Goal: Information Seeking & Learning: Understand process/instructions

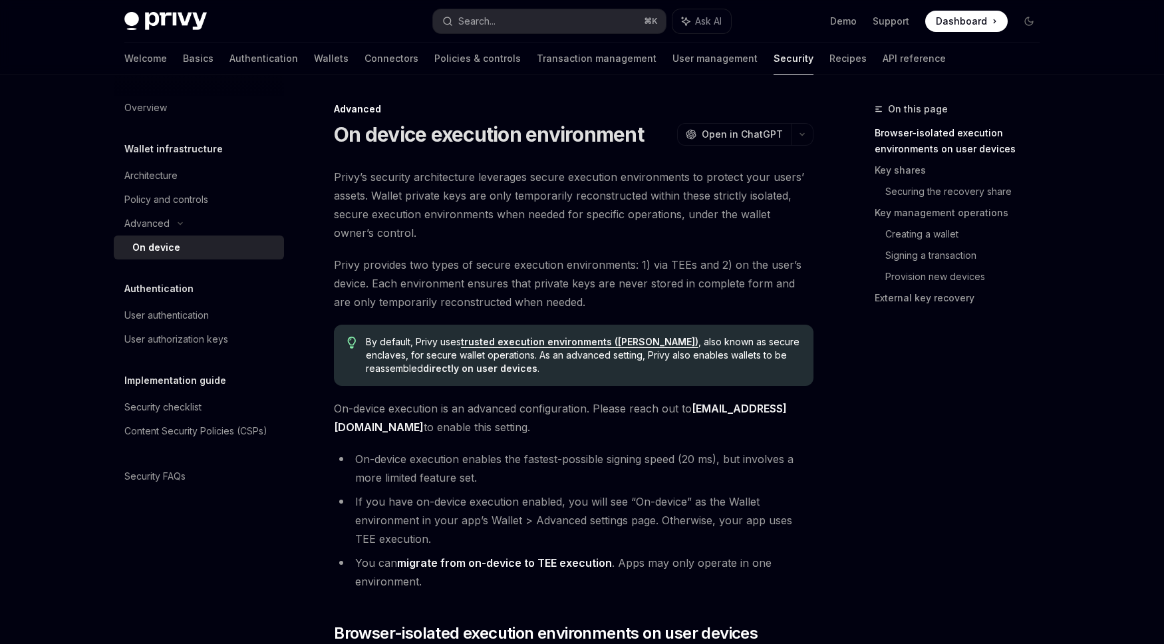
scroll to position [419, 0]
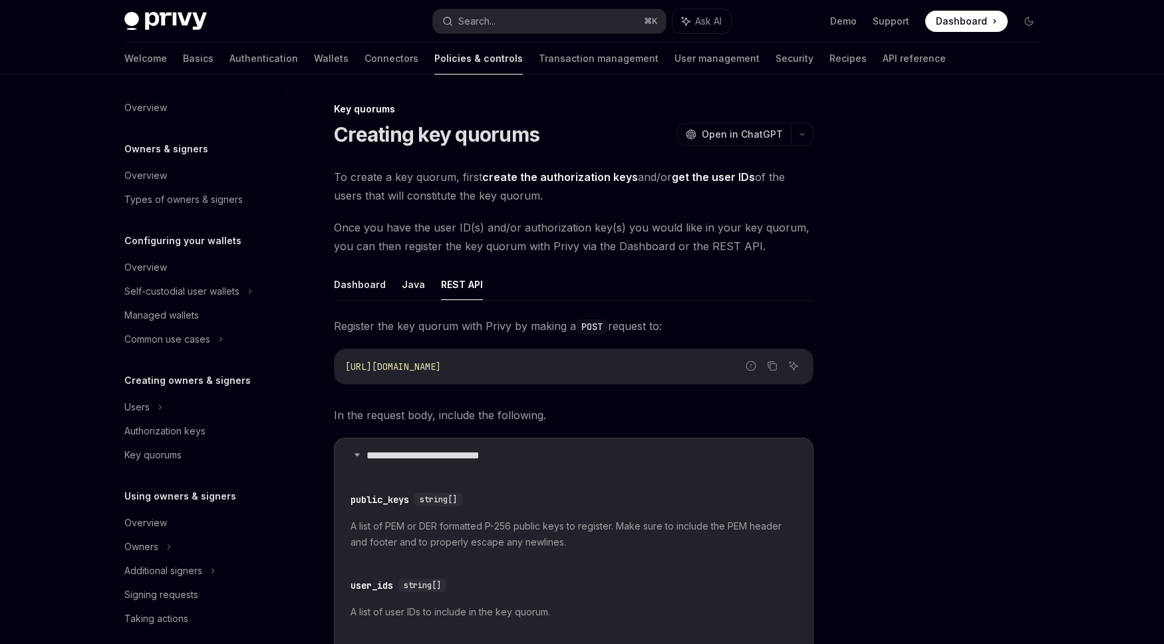
scroll to position [11, 0]
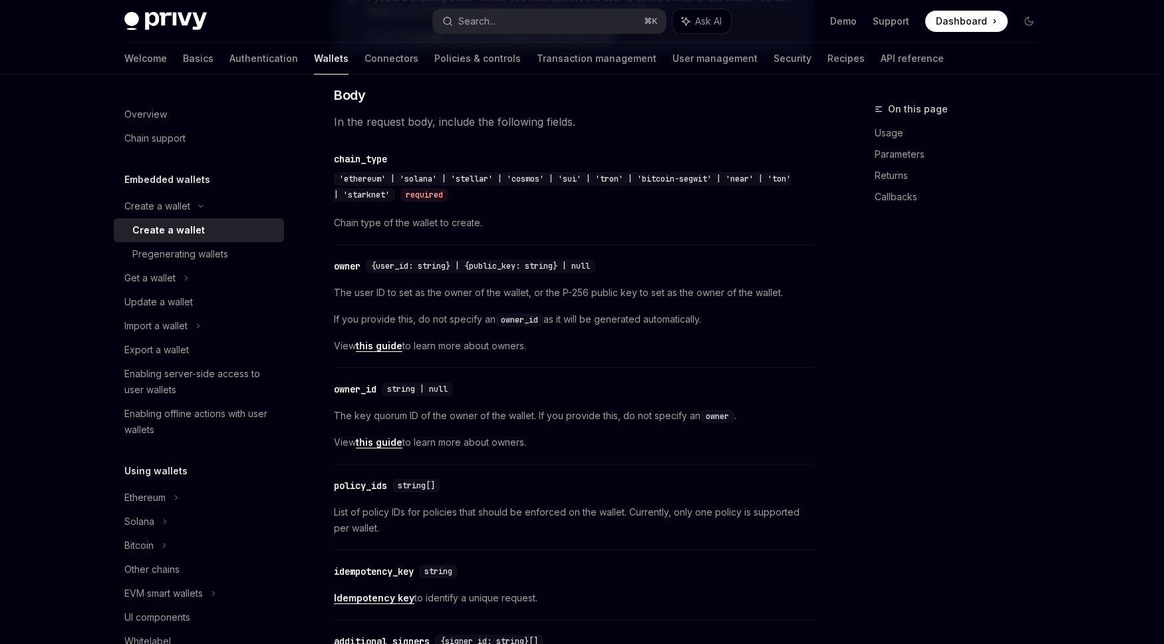
scroll to position [696, 0]
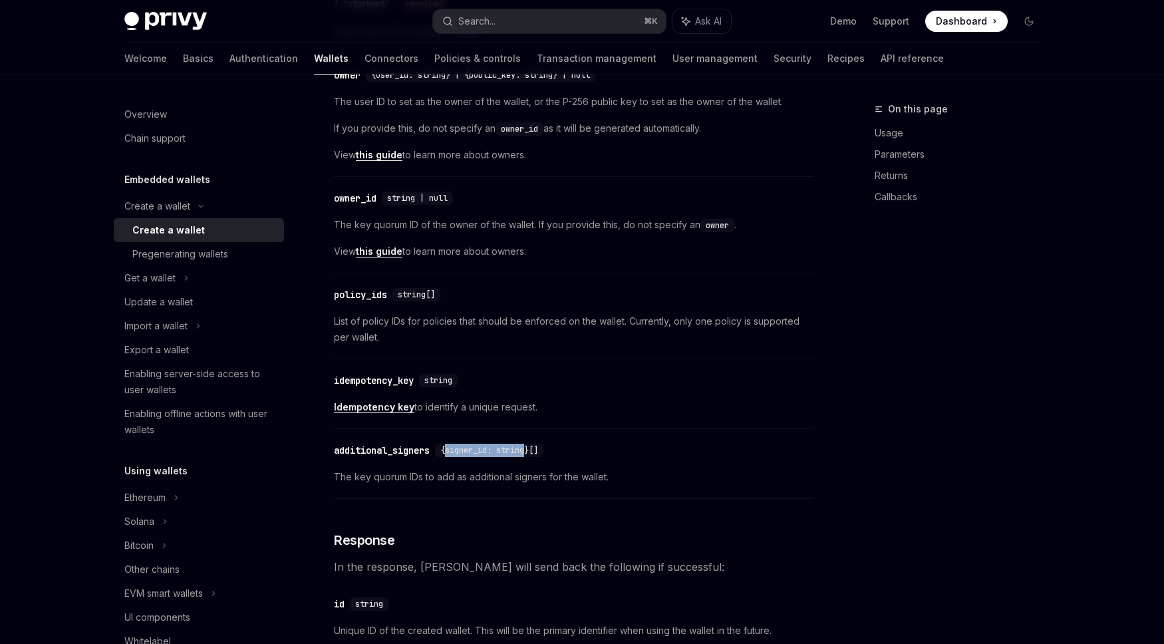
drag, startPoint x: 451, startPoint y: 448, endPoint x: 532, endPoint y: 446, distance: 81.2
click at [533, 447] on span "{signer_id: string}[]" at bounding box center [489, 450] width 98 height 11
click at [626, 411] on span "Idempotency key to identify a unique request." at bounding box center [574, 407] width 480 height 16
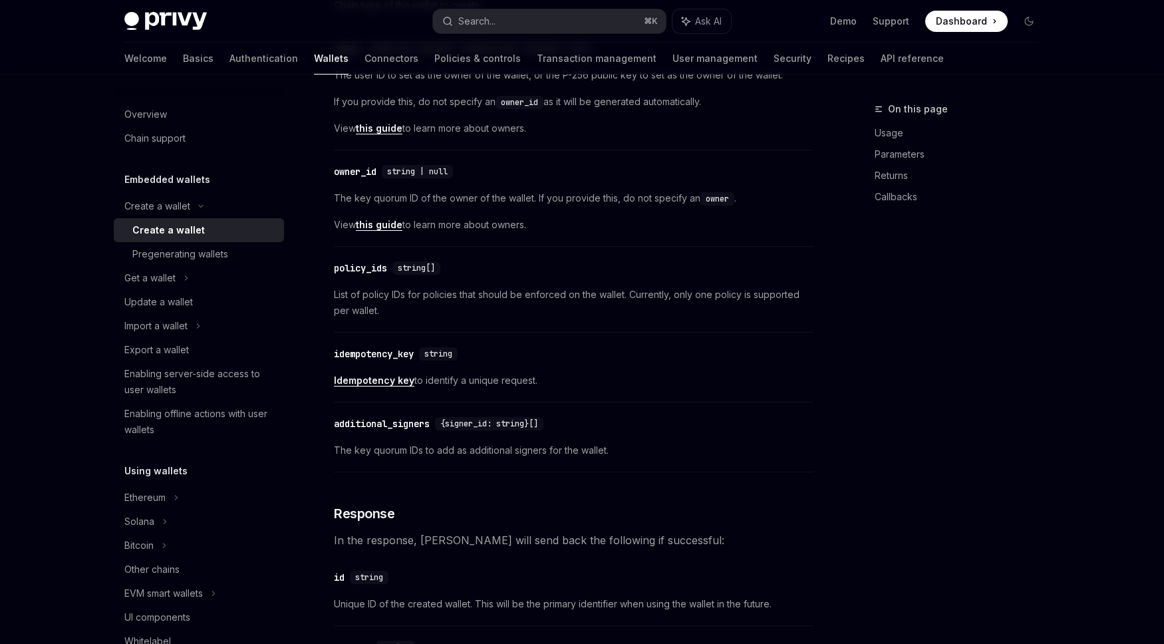
scroll to position [731, 0]
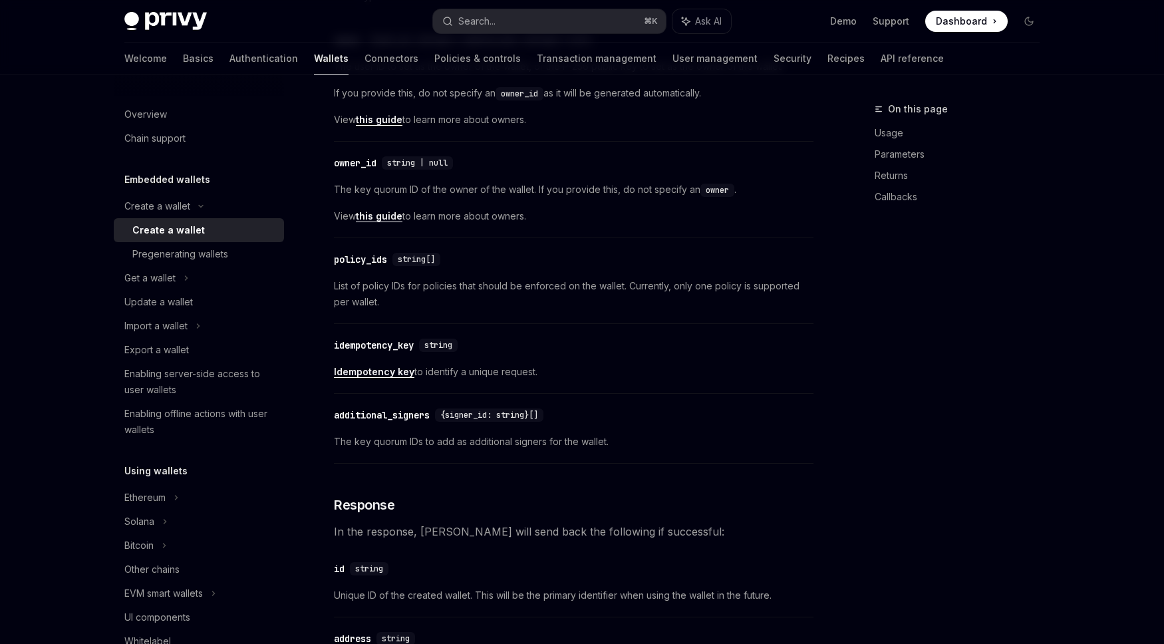
click at [520, 417] on span "{signer_id: string}[]" at bounding box center [489, 415] width 98 height 11
drag, startPoint x: 592, startPoint y: 401, endPoint x: 593, endPoint y: 393, distance: 7.4
click at [592, 401] on div "​ additional_signers {signer_id: string}[] The key quorum IDs to add as additio…" at bounding box center [574, 432] width 480 height 63
drag, startPoint x: 444, startPoint y: 415, endPoint x: 637, endPoint y: 418, distance: 193.6
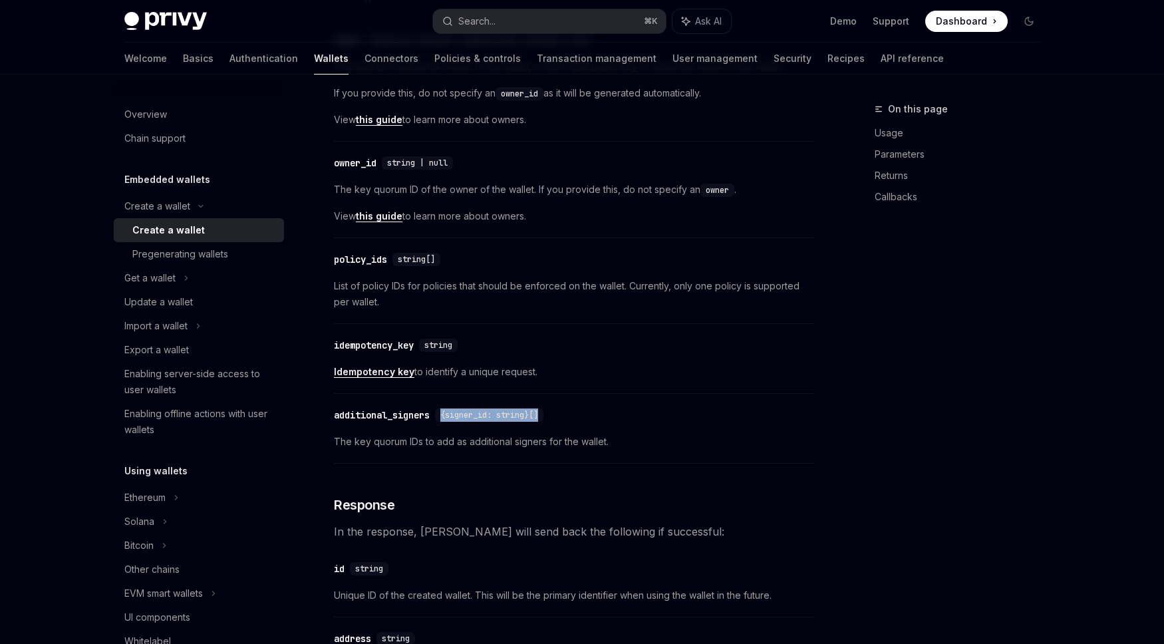
click at [637, 418] on div "​ additional_signers {signer_id: string}[]" at bounding box center [567, 415] width 466 height 16
click at [536, 423] on div "​ additional_signers {signer_id: string}[] The key quorum IDs to add as additio…" at bounding box center [574, 432] width 480 height 63
click at [434, 59] on link "Policies & controls" at bounding box center [477, 59] width 86 height 32
type textarea "*"
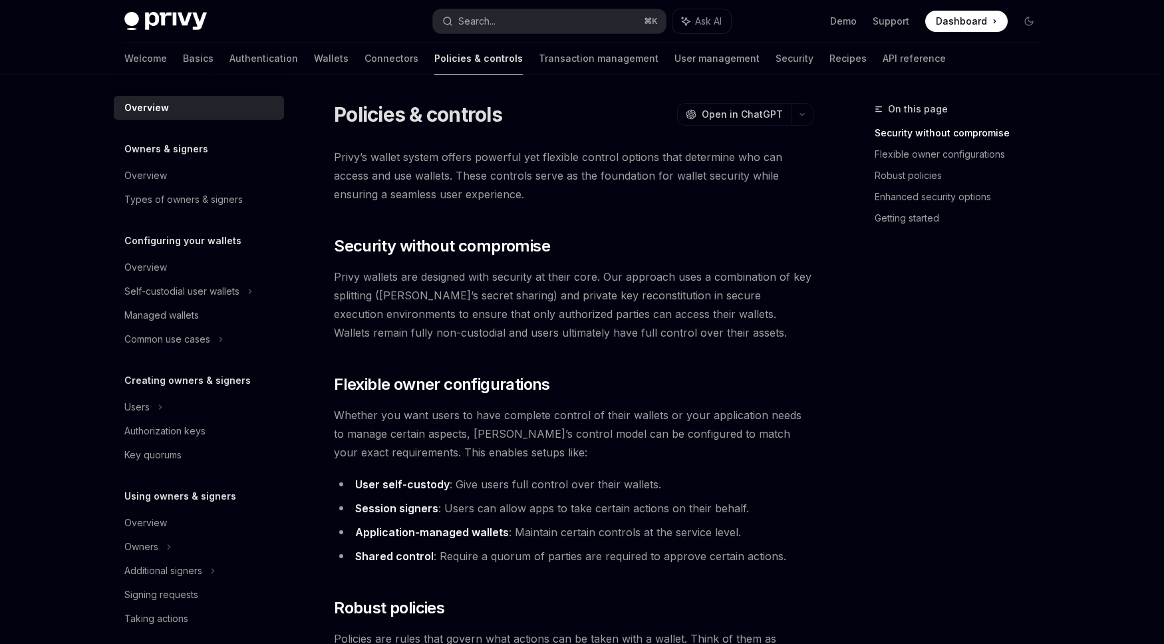
scroll to position [293, 0]
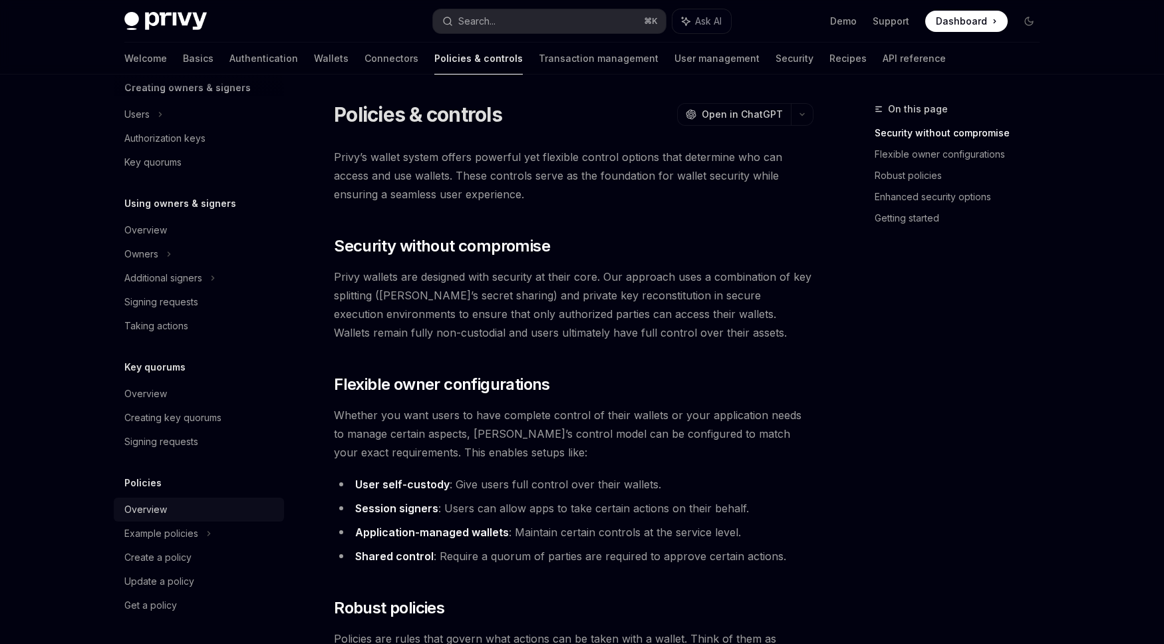
click at [149, 510] on div "Overview" at bounding box center [145, 510] width 43 height 16
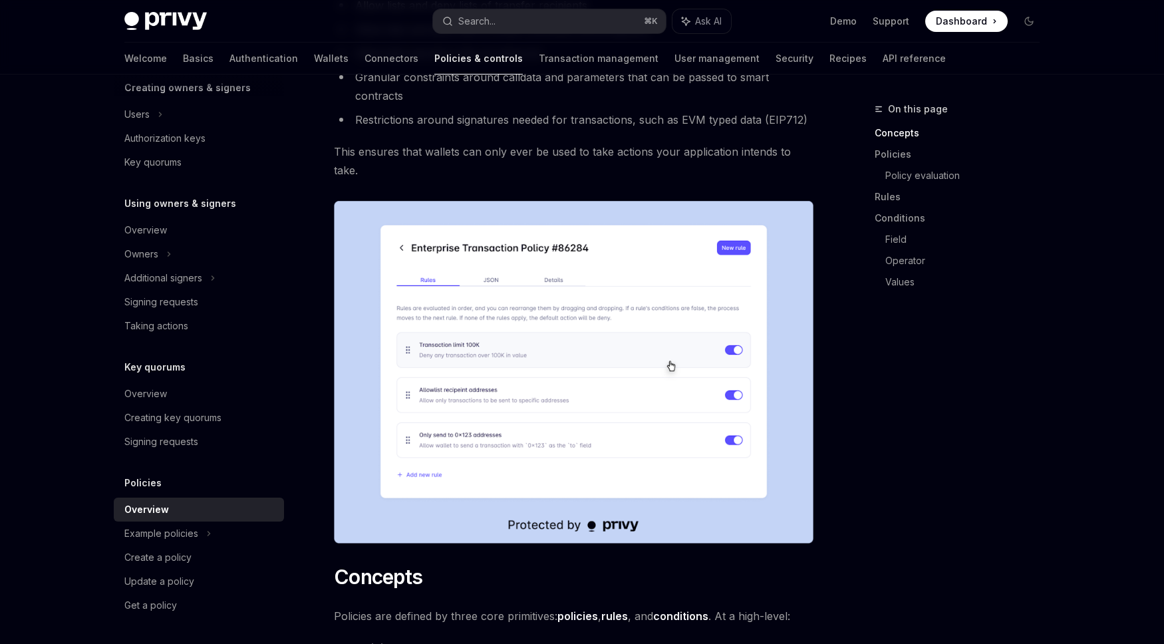
scroll to position [270, 0]
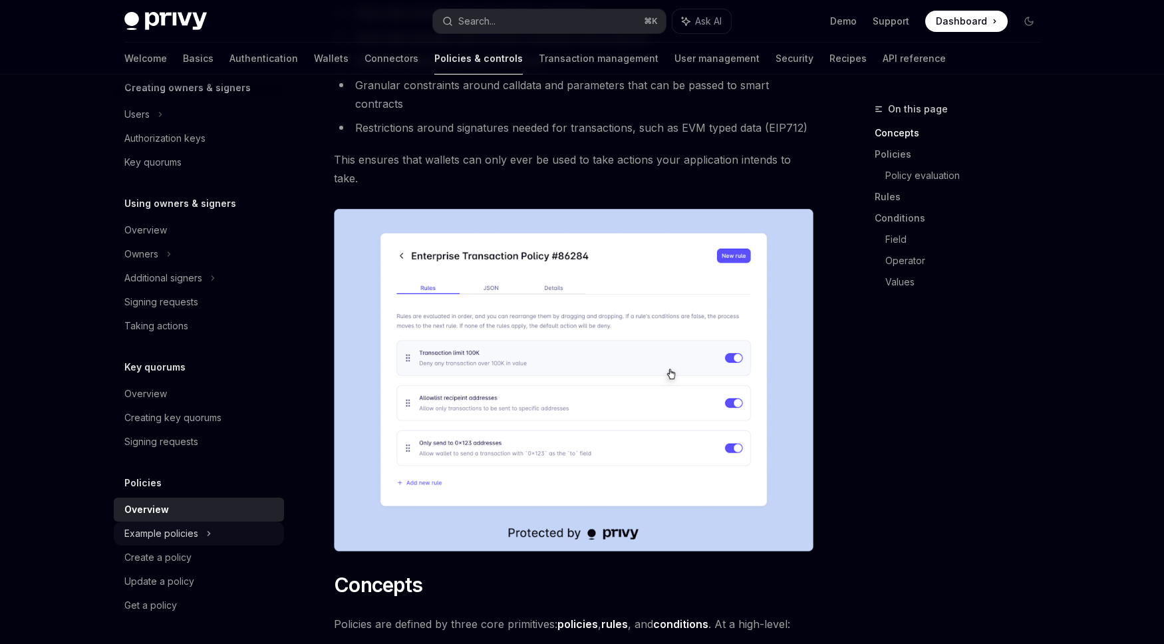
click at [163, 528] on div "Example policies" at bounding box center [161, 534] width 74 height 16
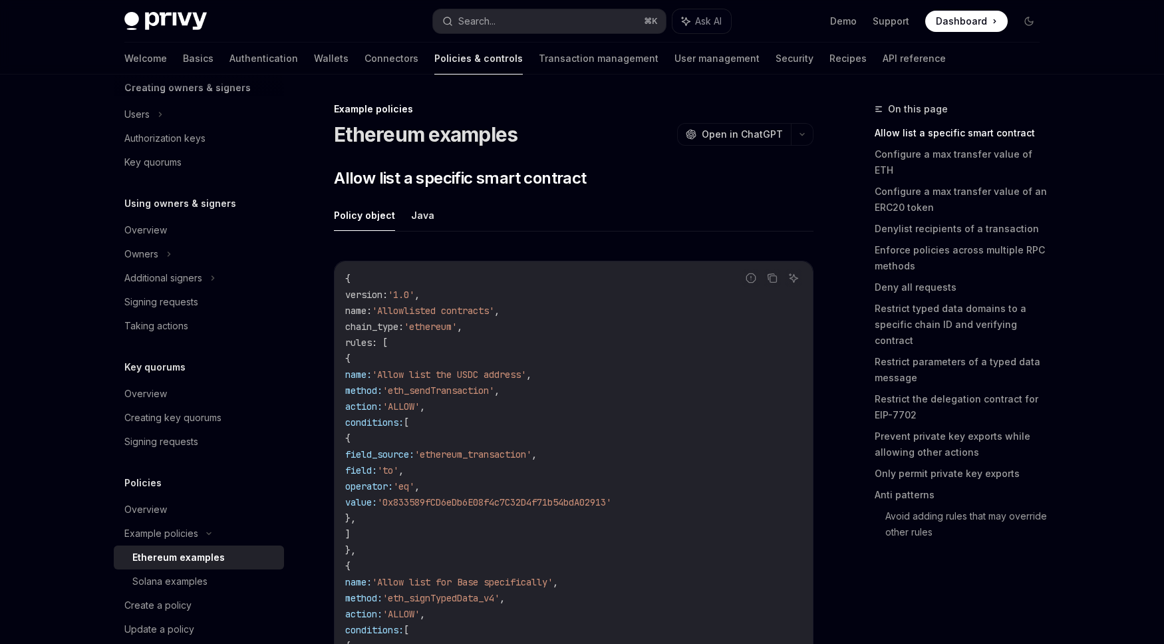
click at [192, 558] on div "Ethereum examples" at bounding box center [178, 558] width 92 height 16
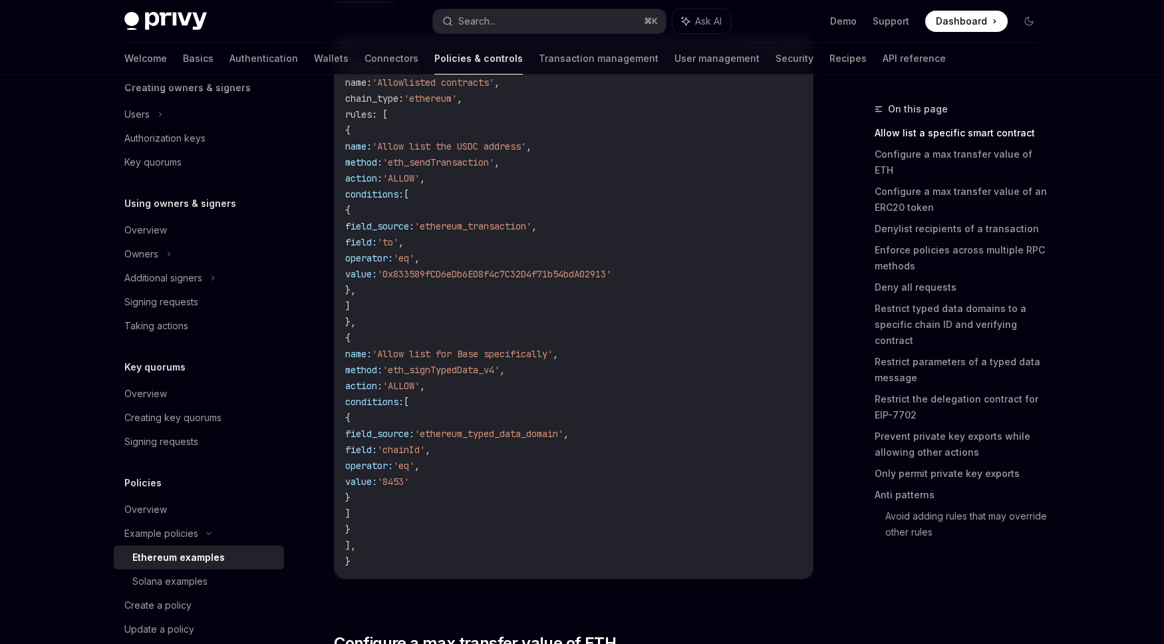
scroll to position [220, 0]
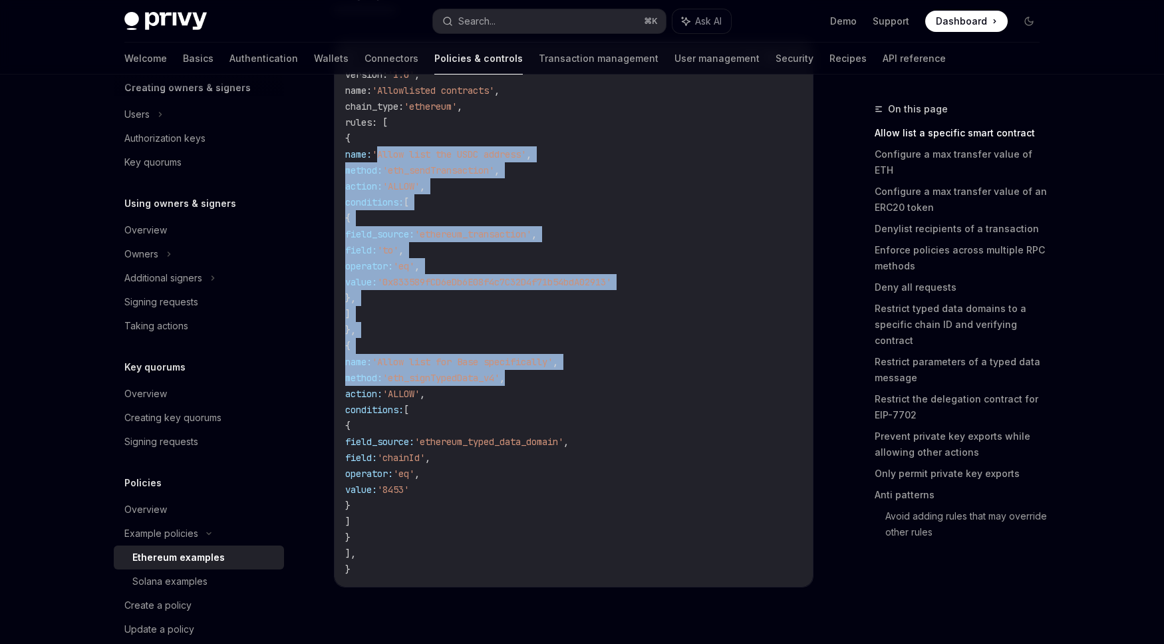
drag, startPoint x: 448, startPoint y: 164, endPoint x: 621, endPoint y: 365, distance: 264.7
click at [620, 373] on code "{ version : '1.0' , name : 'Allowlisted contracts' , chain_type : 'ethereum' , …" at bounding box center [573, 314] width 457 height 527
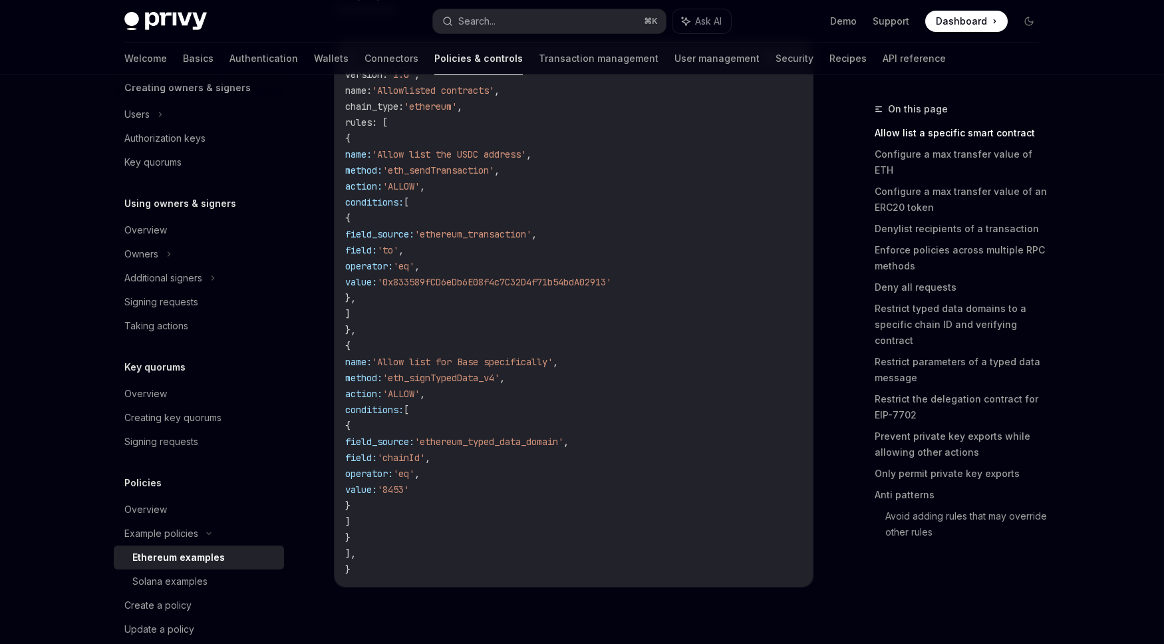
drag, startPoint x: 586, startPoint y: 460, endPoint x: 572, endPoint y: 438, distance: 26.0
click at [586, 460] on code "{ version : '1.0' , name : 'Allowlisted contracts' , chain_type : 'ethereum' , …" at bounding box center [573, 314] width 457 height 527
drag, startPoint x: 478, startPoint y: 156, endPoint x: 605, endPoint y: 351, distance: 232.5
click at [609, 349] on code "{ version : '1.0' , name : 'Allowlisted contracts' , chain_type : 'ethereum' , …" at bounding box center [573, 314] width 457 height 527
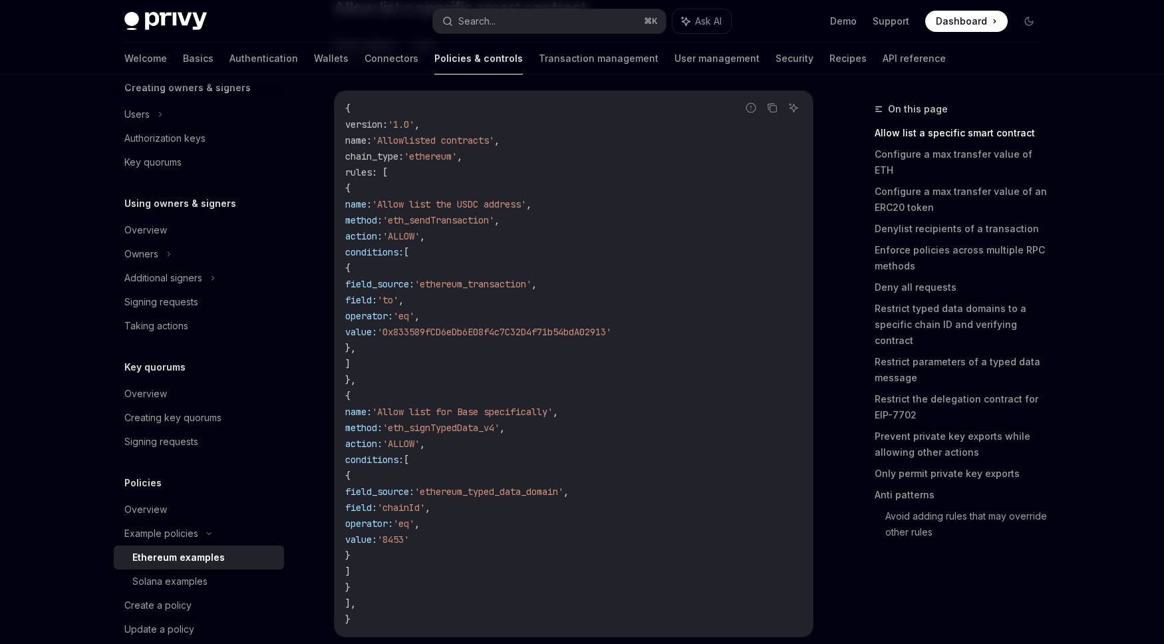
scroll to position [188, 0]
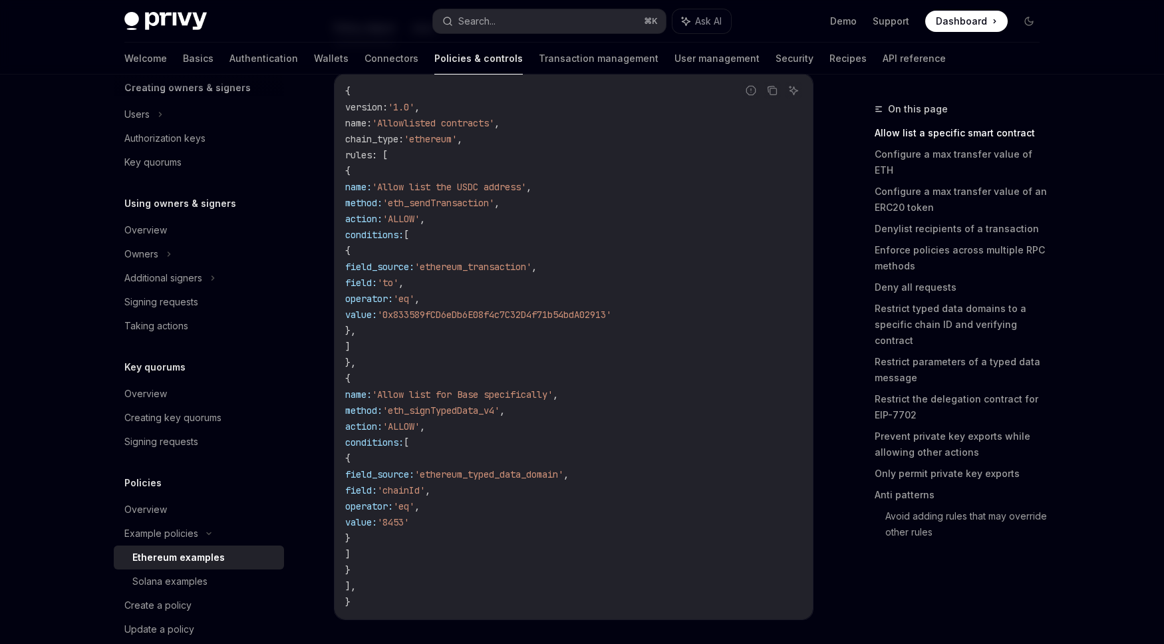
click at [609, 361] on code "{ version : '1.0' , name : 'Allowlisted contracts' , chain_type : 'ethereum' , …" at bounding box center [573, 346] width 457 height 527
click at [314, 62] on link "Wallets" at bounding box center [331, 59] width 35 height 32
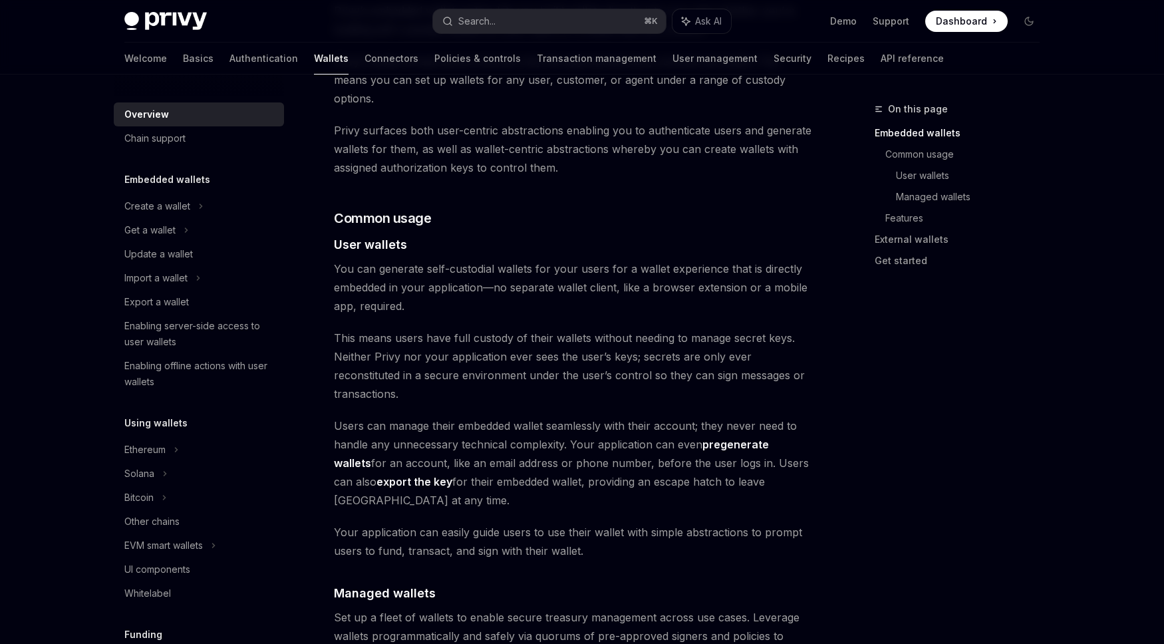
scroll to position [792, 0]
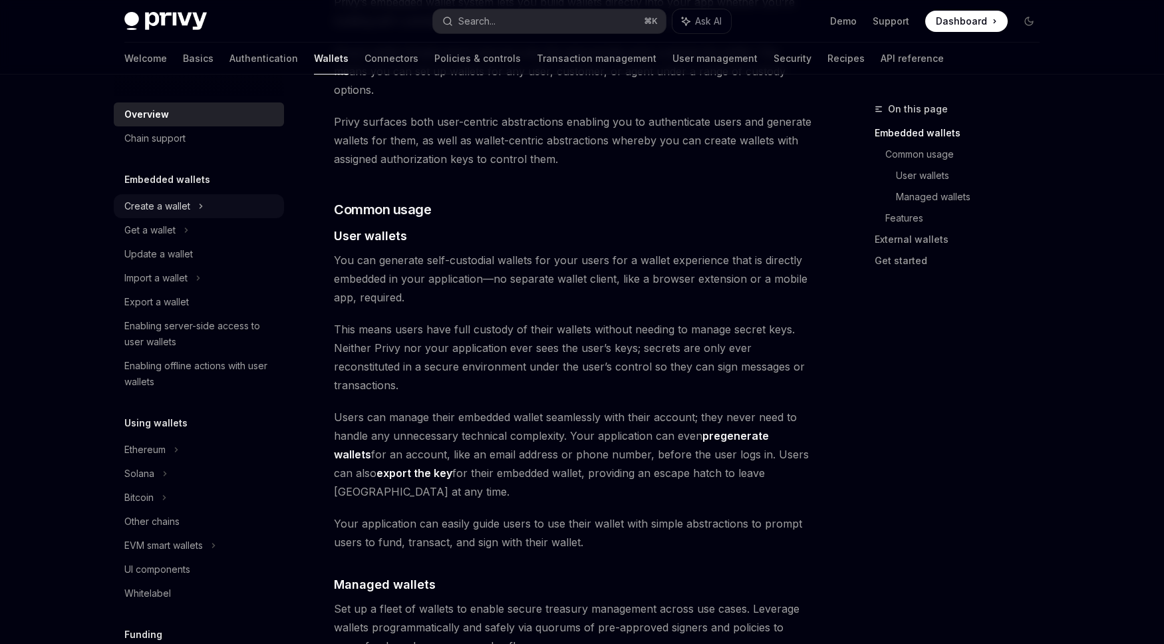
click at [176, 202] on div "Create a wallet" at bounding box center [157, 206] width 66 height 16
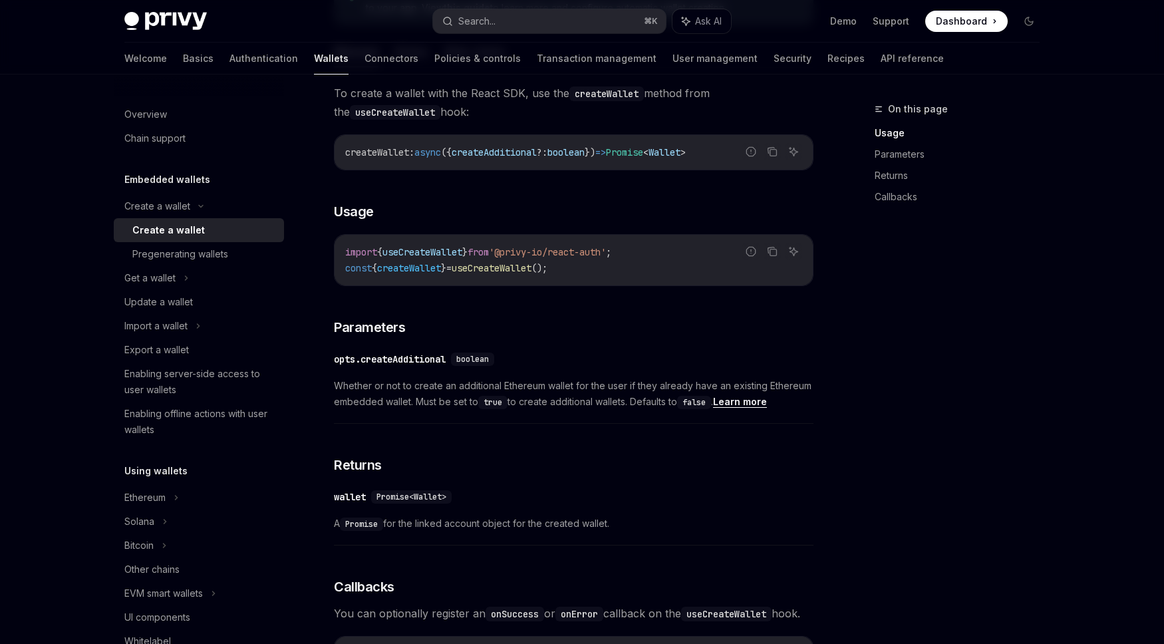
scroll to position [498, 0]
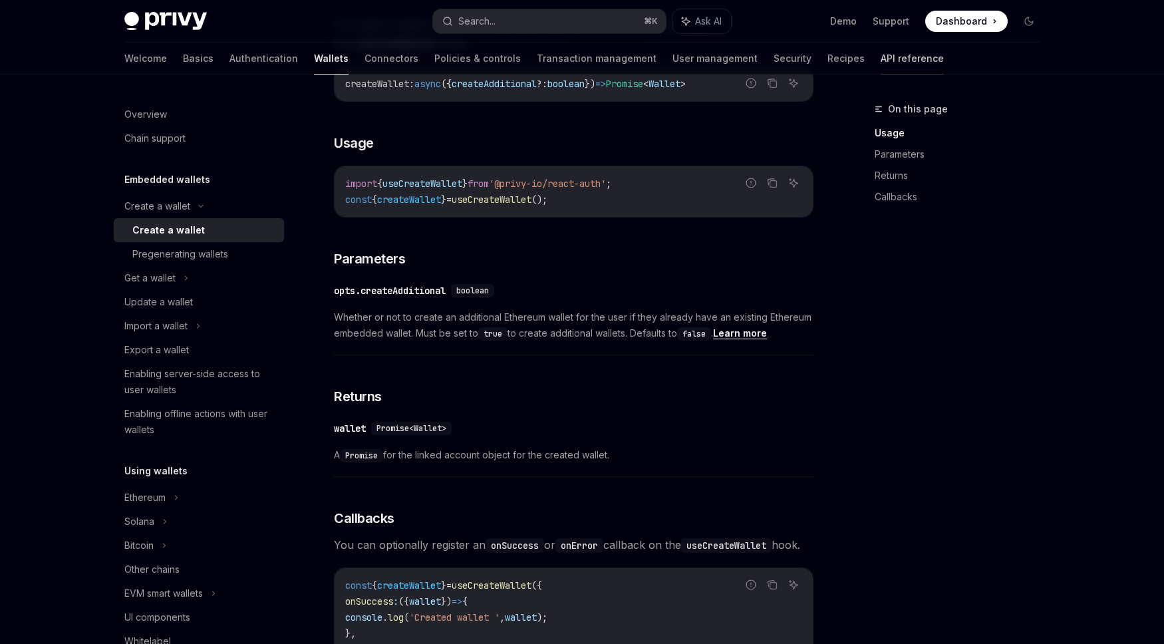
click at [881, 60] on link "API reference" at bounding box center [912, 59] width 63 height 32
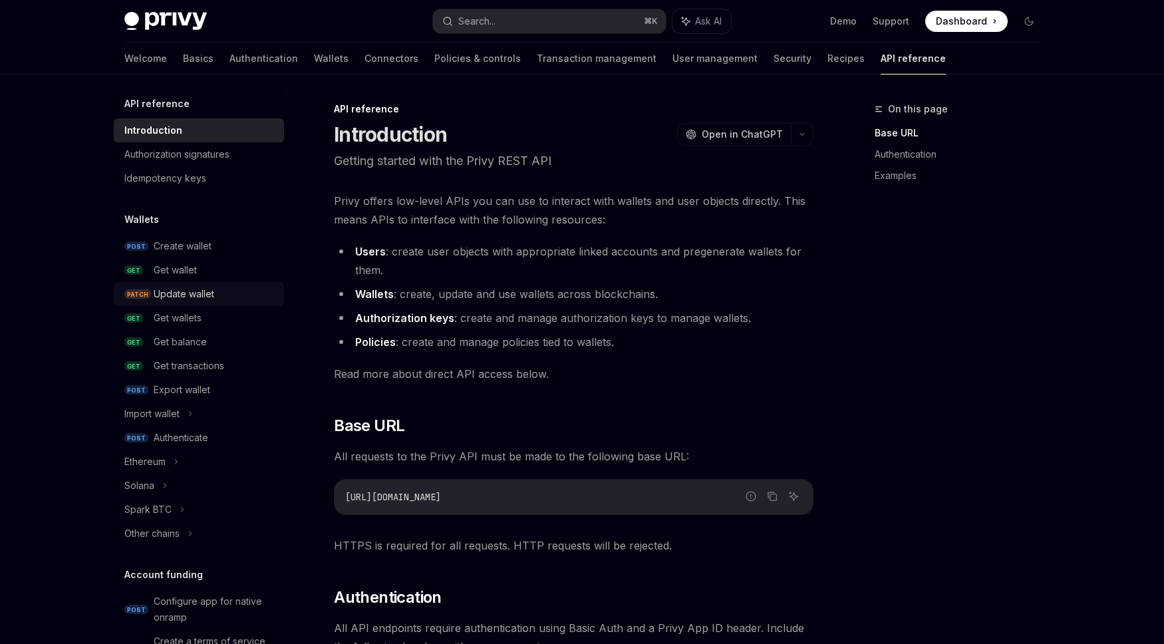
click at [214, 297] on div "Update wallet" at bounding box center [184, 294] width 61 height 16
type textarea "*"
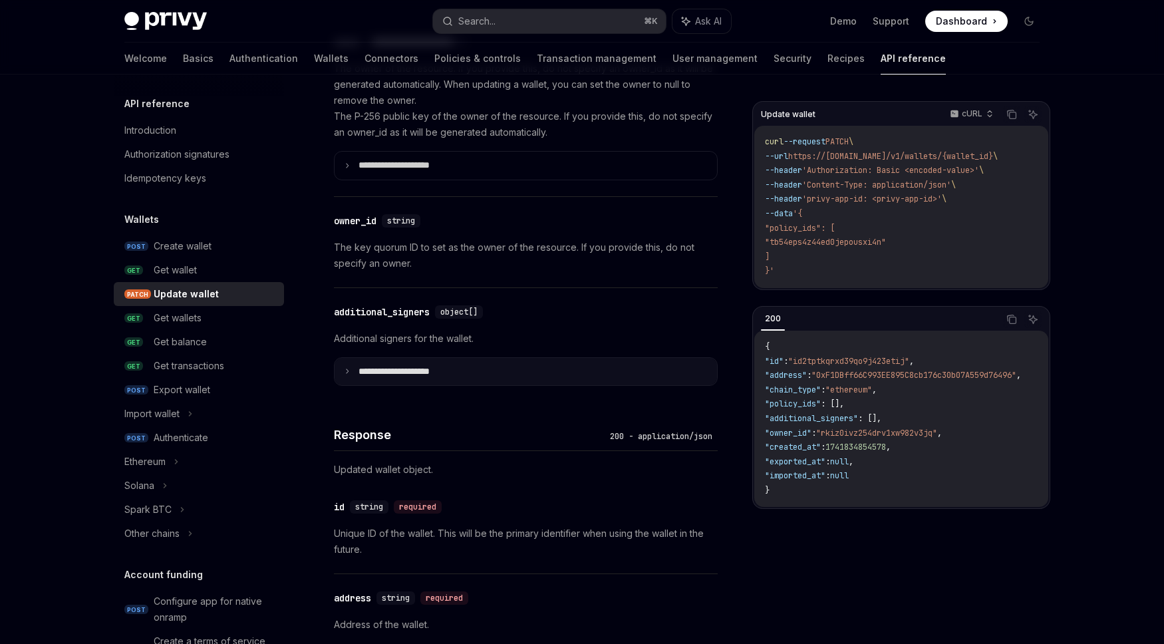
scroll to position [840, 0]
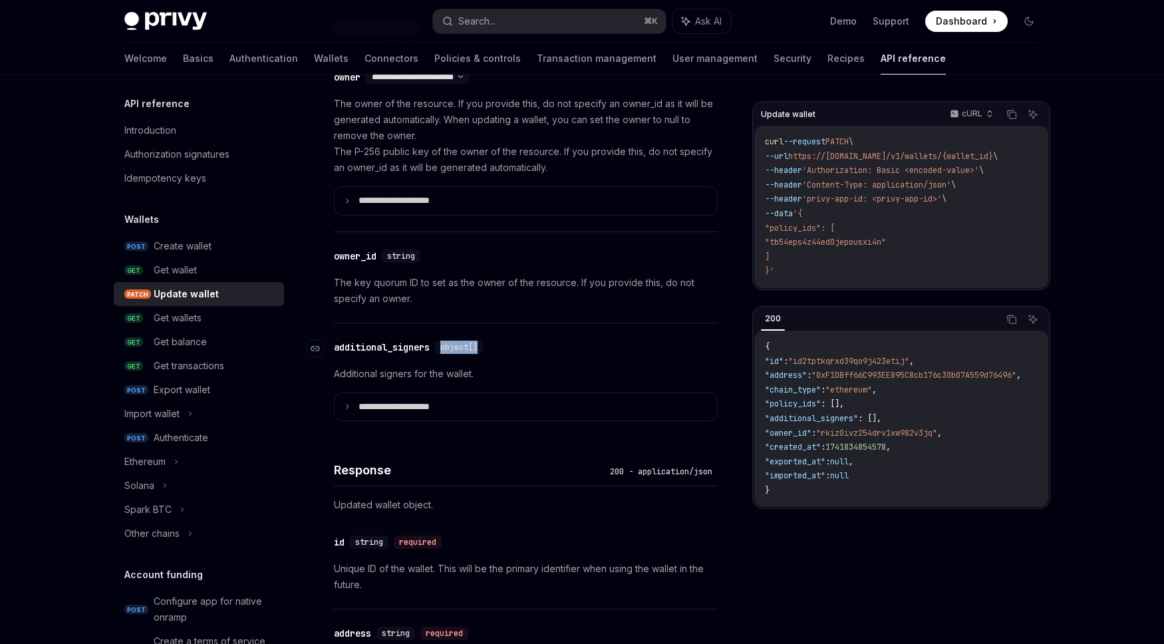
drag, startPoint x: 445, startPoint y: 343, endPoint x: 578, endPoint y: 346, distance: 132.4
click at [592, 349] on div "​ additional_signers object[]" at bounding box center [519, 347] width 371 height 16
click at [550, 351] on div "​ additional_signers object[]" at bounding box center [519, 347] width 371 height 16
